Goal: Find specific page/section

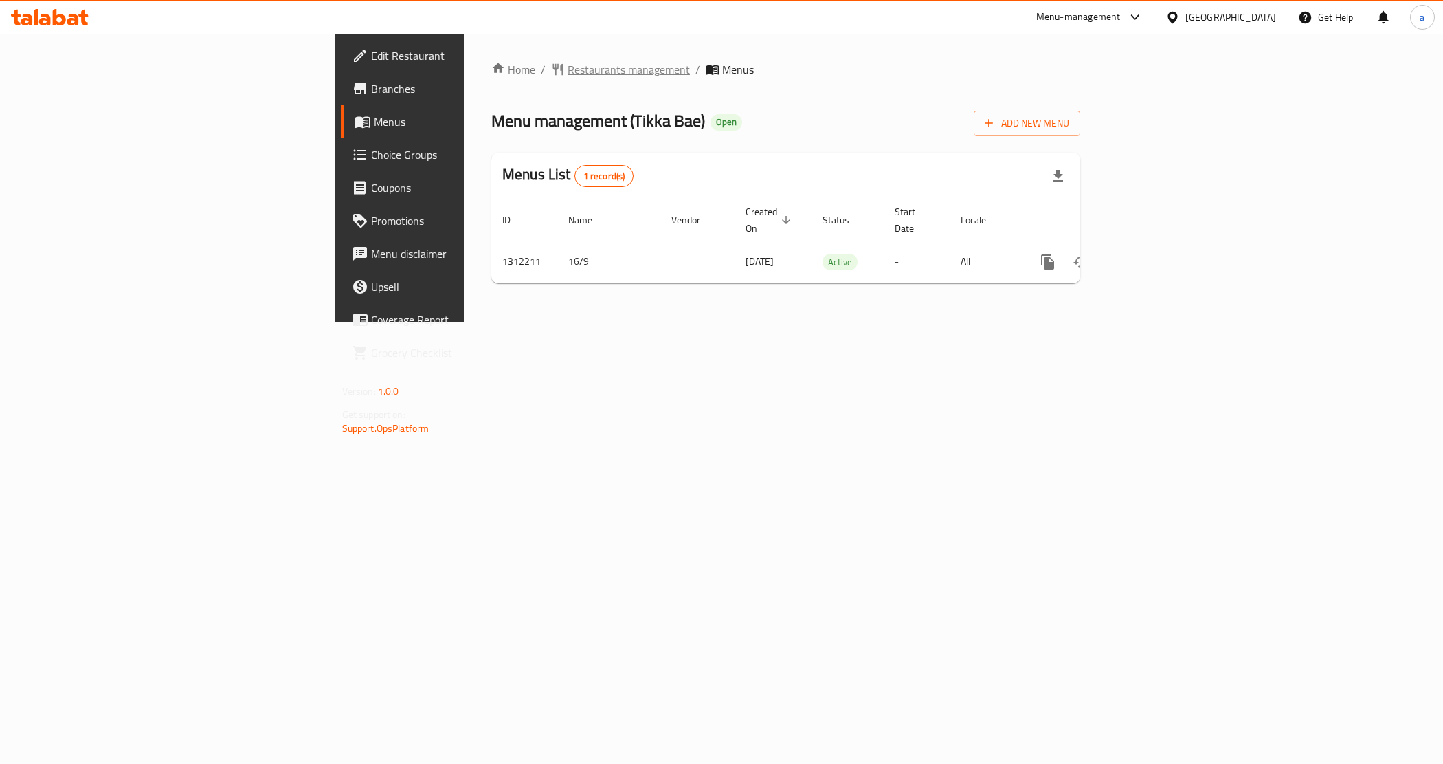
click at [568, 74] on span "Restaurants management" at bounding box center [629, 69] width 122 height 16
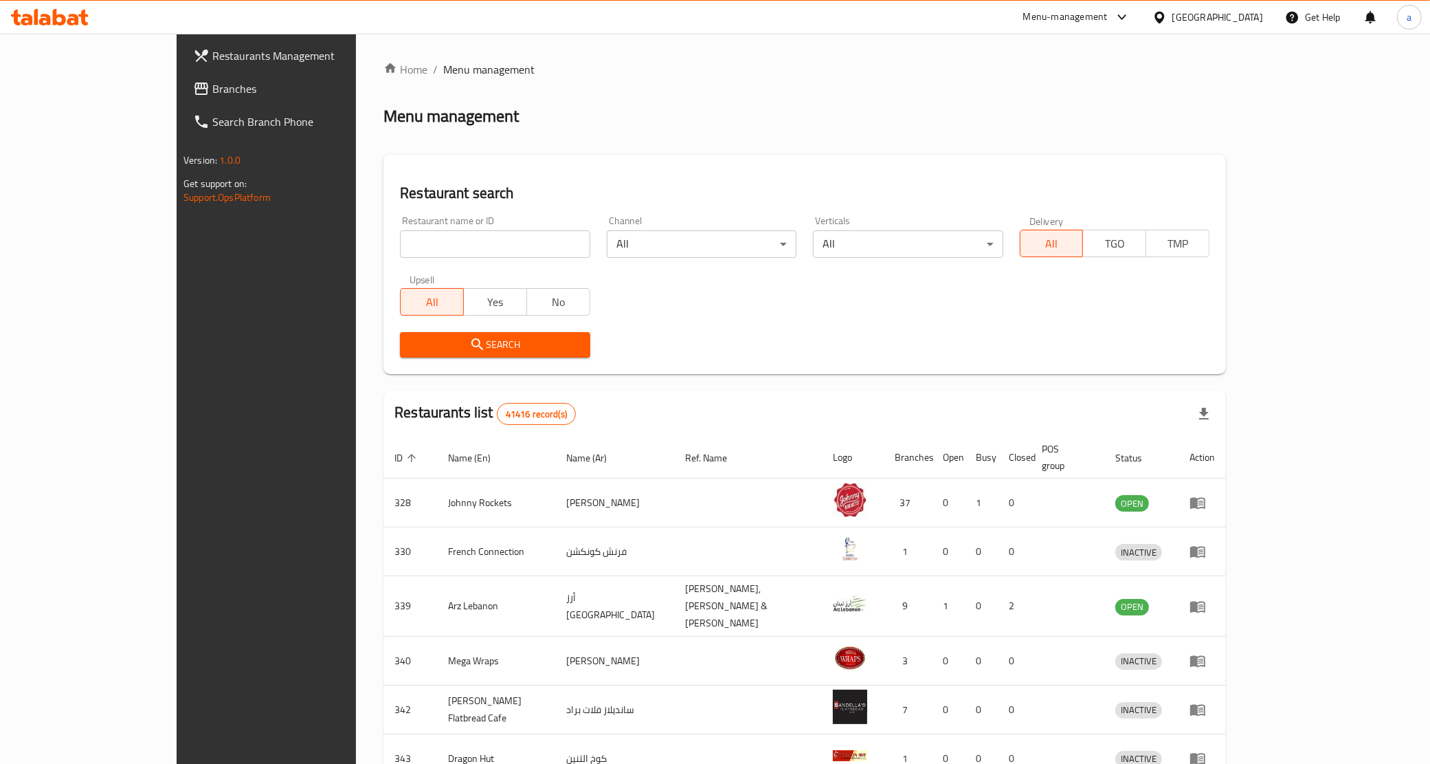
click at [1185, 8] on div "[GEOGRAPHIC_DATA]" at bounding box center [1207, 17] width 133 height 33
click at [1180, 23] on div "[GEOGRAPHIC_DATA]" at bounding box center [1217, 17] width 91 height 15
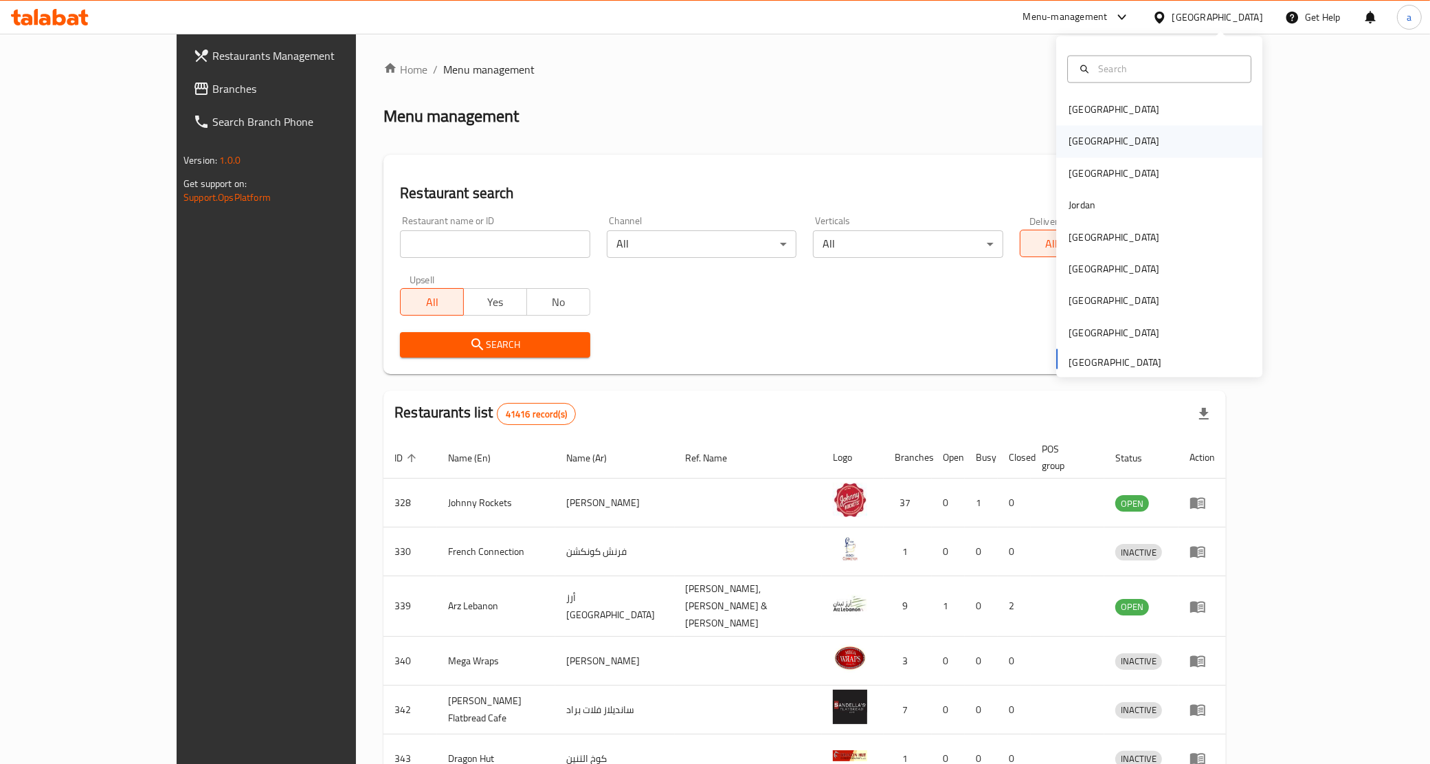
click at [1074, 135] on div "[GEOGRAPHIC_DATA]" at bounding box center [1114, 141] width 91 height 15
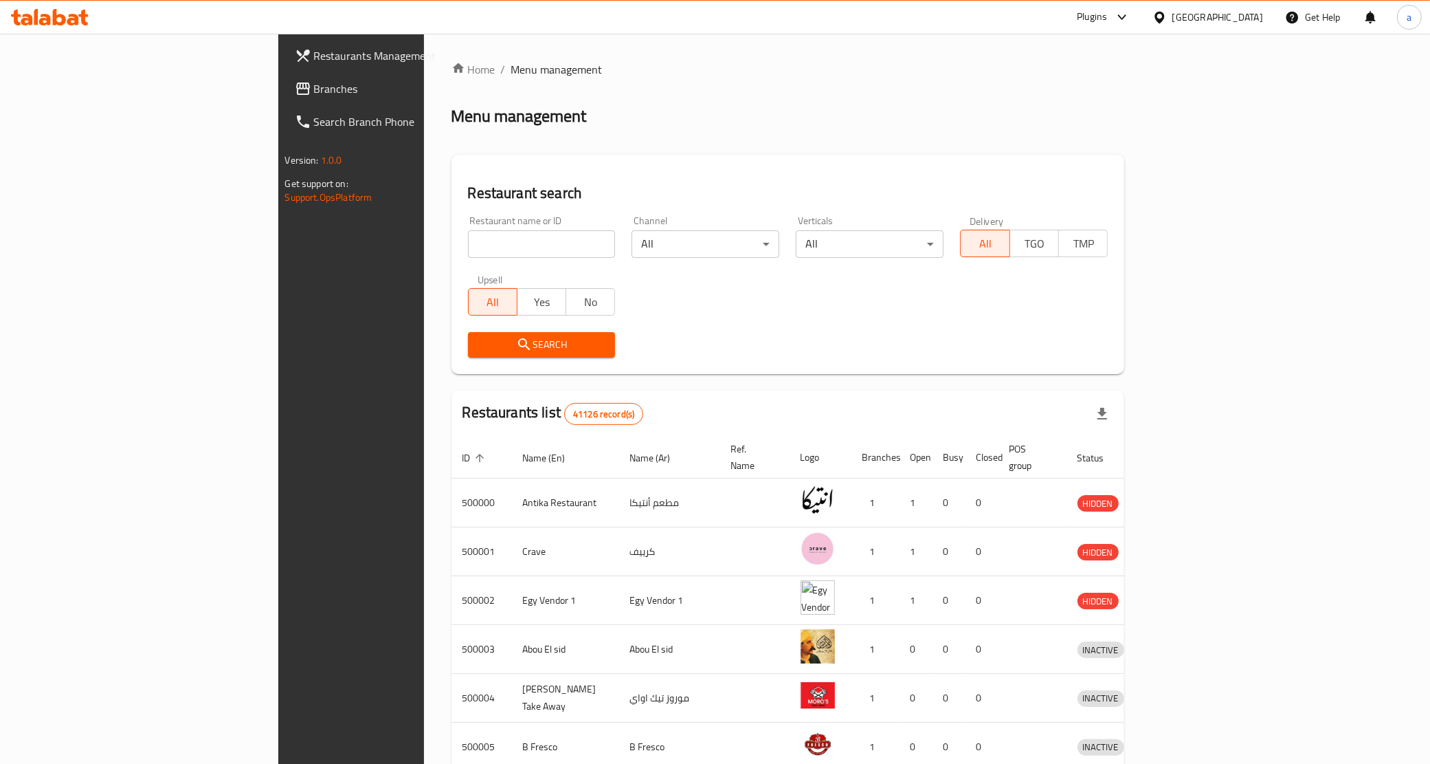
click at [314, 88] on span "Branches" at bounding box center [410, 88] width 192 height 16
